Goal: Book appointment/travel/reservation

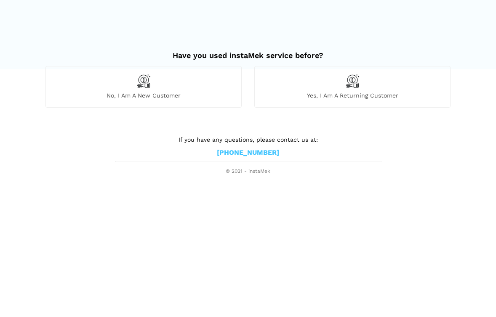
click at [157, 95] on span "No, I am a new customer" at bounding box center [143, 96] width 195 height 8
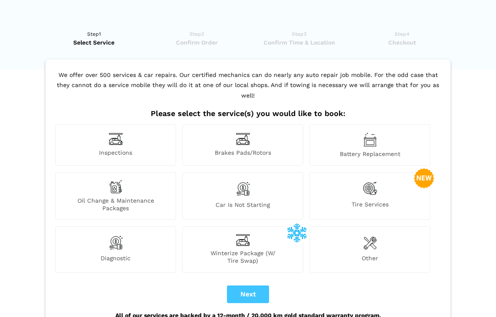
click at [142, 149] on span "Inspections" at bounding box center [116, 153] width 120 height 9
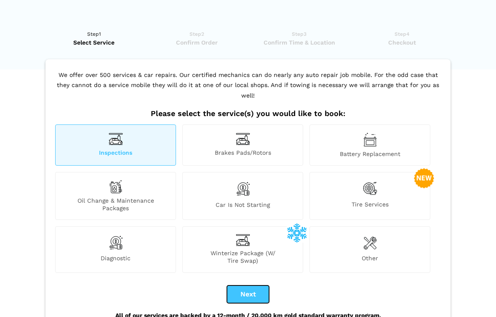
click at [238, 286] on button "Next" at bounding box center [248, 295] width 42 height 18
checkbox input "true"
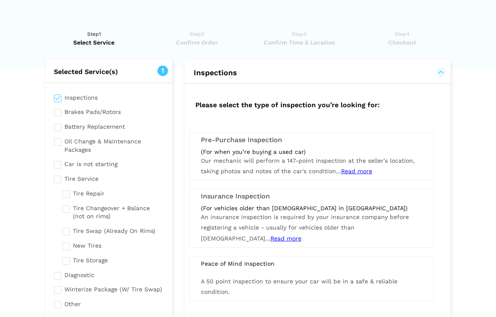
click at [269, 168] on span "Our mechanic will perform a 147-point inspection at the seller's location, taki…" at bounding box center [308, 165] width 214 height 17
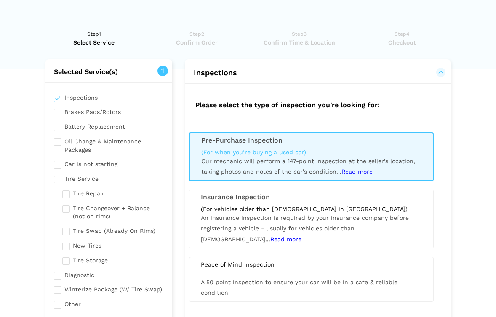
click at [354, 173] on span "Read more" at bounding box center [356, 171] width 31 height 7
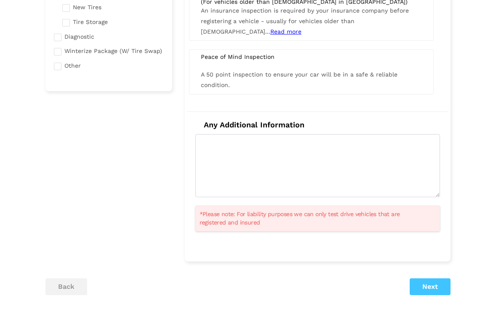
scroll to position [248, 0]
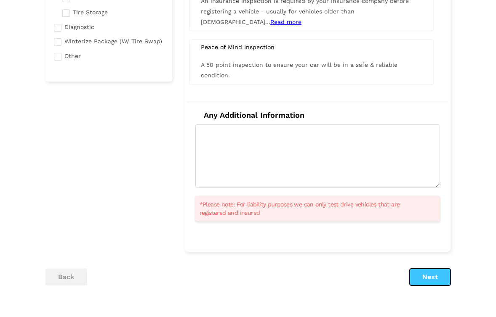
click at [428, 277] on button "Next" at bounding box center [429, 277] width 41 height 17
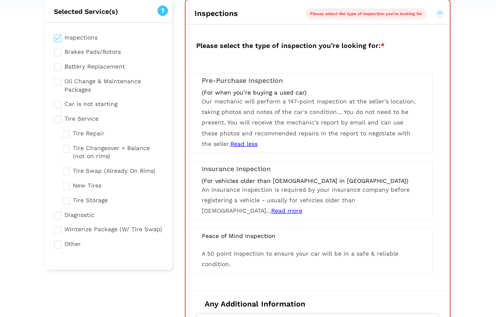
scroll to position [60, 0]
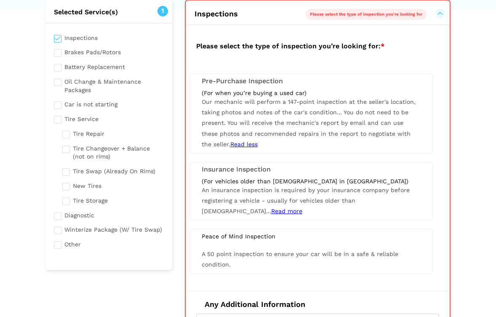
click at [323, 124] on span "You do not need to be present. You will receive the mechanic's report by email …" at bounding box center [306, 128] width 209 height 39
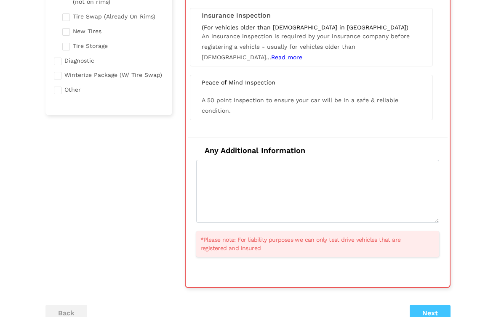
scroll to position [316, 0]
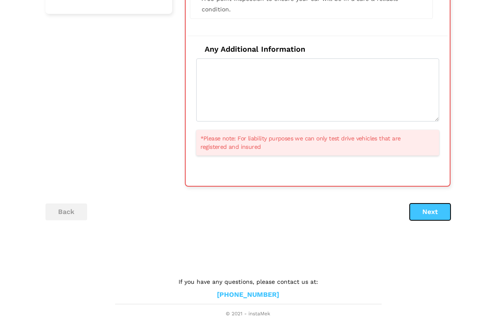
click at [425, 213] on button "Next" at bounding box center [429, 212] width 41 height 17
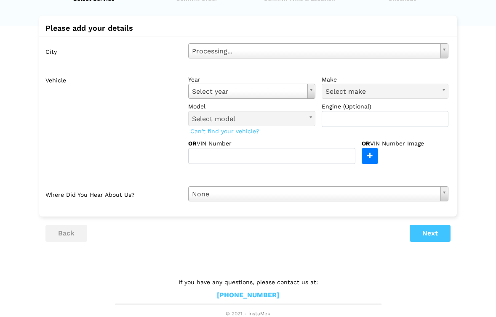
scroll to position [0, 0]
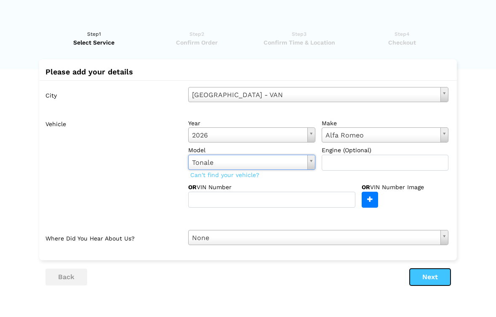
click at [419, 273] on button "Next" at bounding box center [429, 277] width 41 height 17
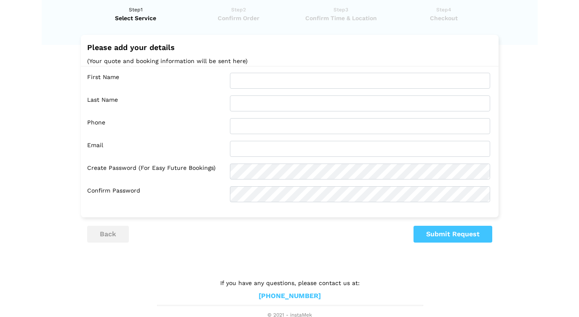
scroll to position [26, 0]
